Goal: Check status: Check status

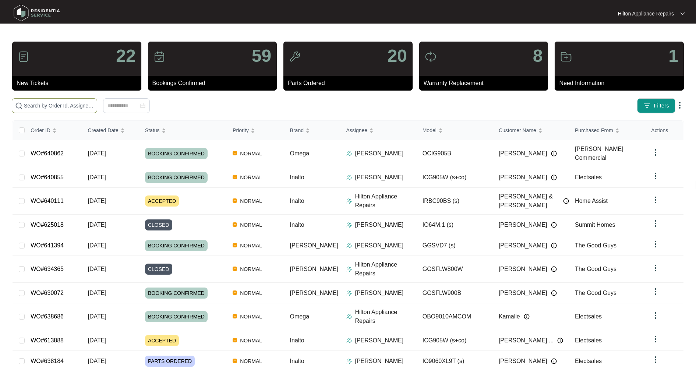
click at [38, 105] on input "text" at bounding box center [59, 106] width 70 height 8
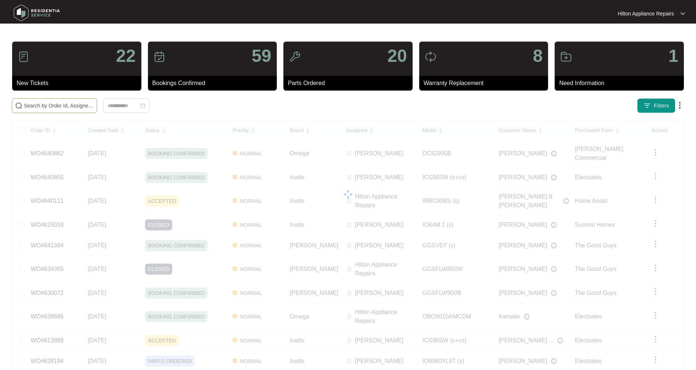
click at [26, 103] on input "text" at bounding box center [59, 106] width 70 height 8
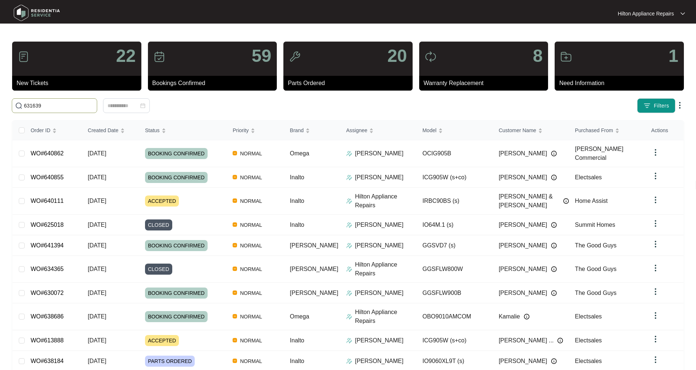
type input "631639"
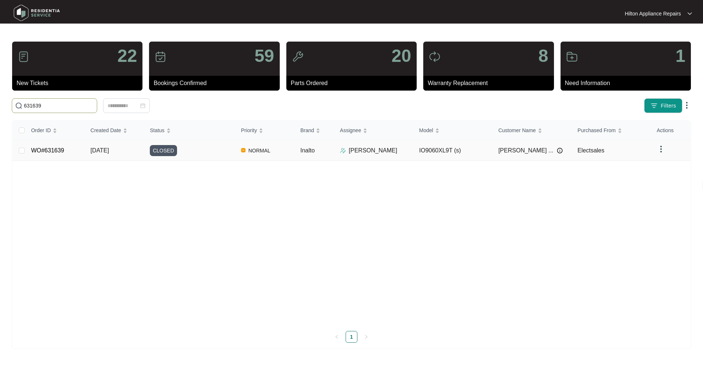
click at [69, 151] on td "WO#631639" at bounding box center [54, 150] width 59 height 21
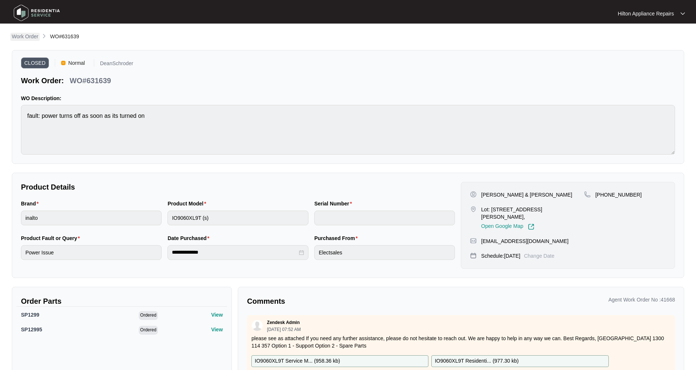
click at [24, 35] on p "Work Order" at bounding box center [25, 36] width 26 height 7
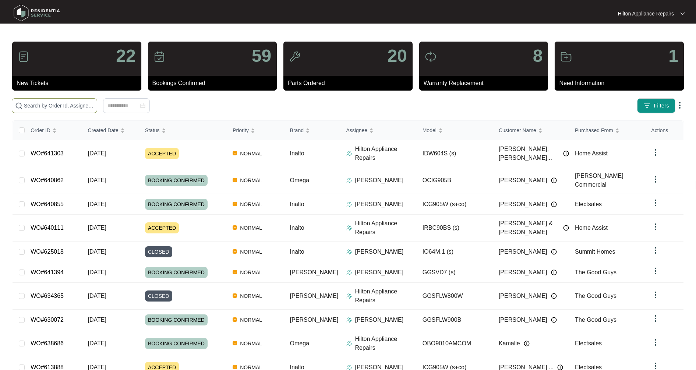
click at [69, 107] on input "text" at bounding box center [59, 106] width 70 height 8
type input "631932"
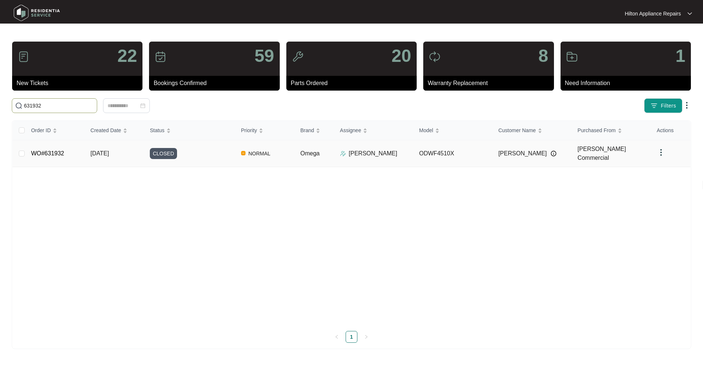
click at [60, 152] on link "WO#631932" at bounding box center [47, 153] width 33 height 6
